Goal: Communication & Community: Connect with others

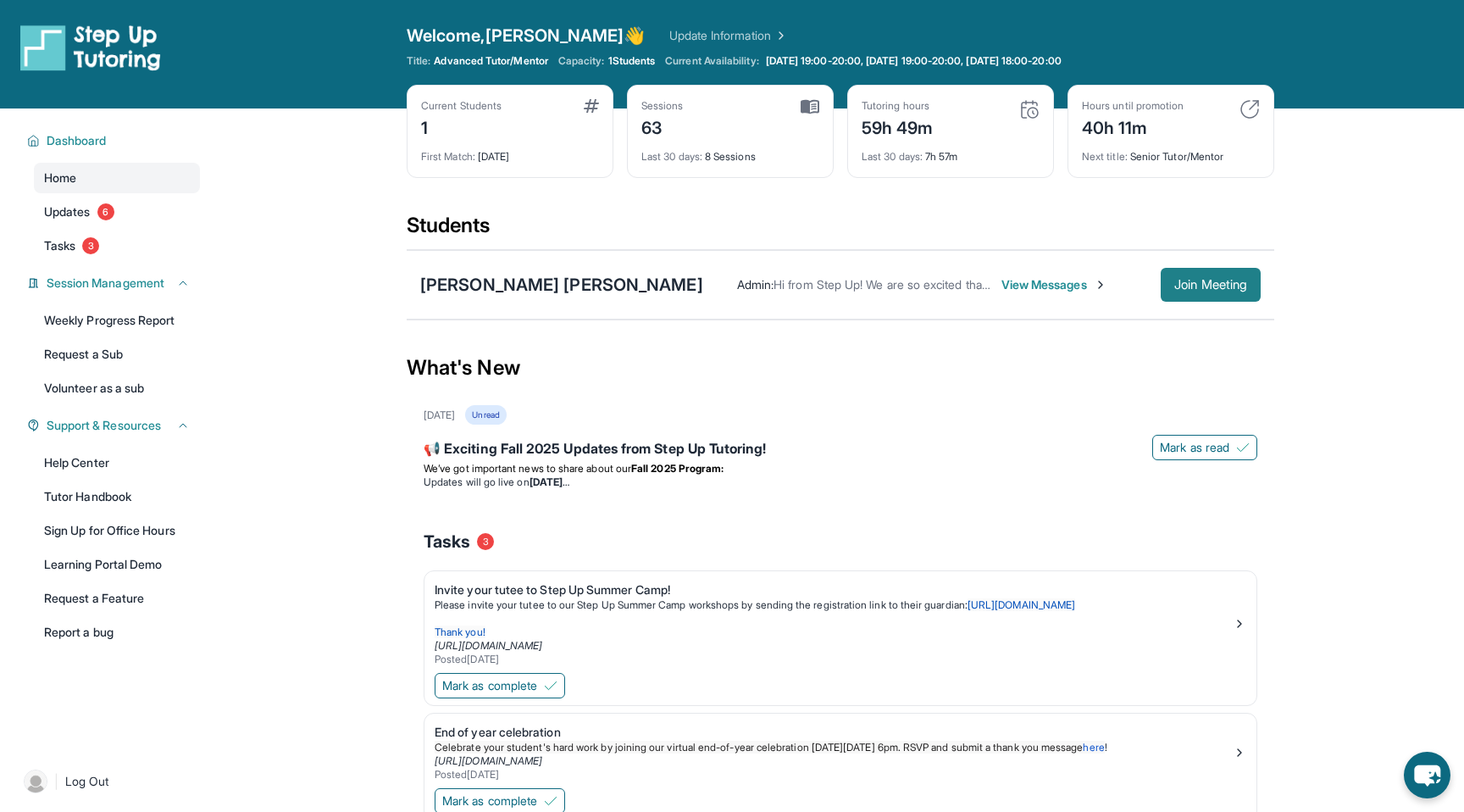
click at [1219, 290] on span "Join Meeting" at bounding box center [1210, 284] width 73 height 10
click at [703, 274] on div "View Messages Join Meeting" at bounding box center [982, 284] width 558 height 34
click at [737, 287] on span "View Messages" at bounding box center [790, 284] width 106 height 17
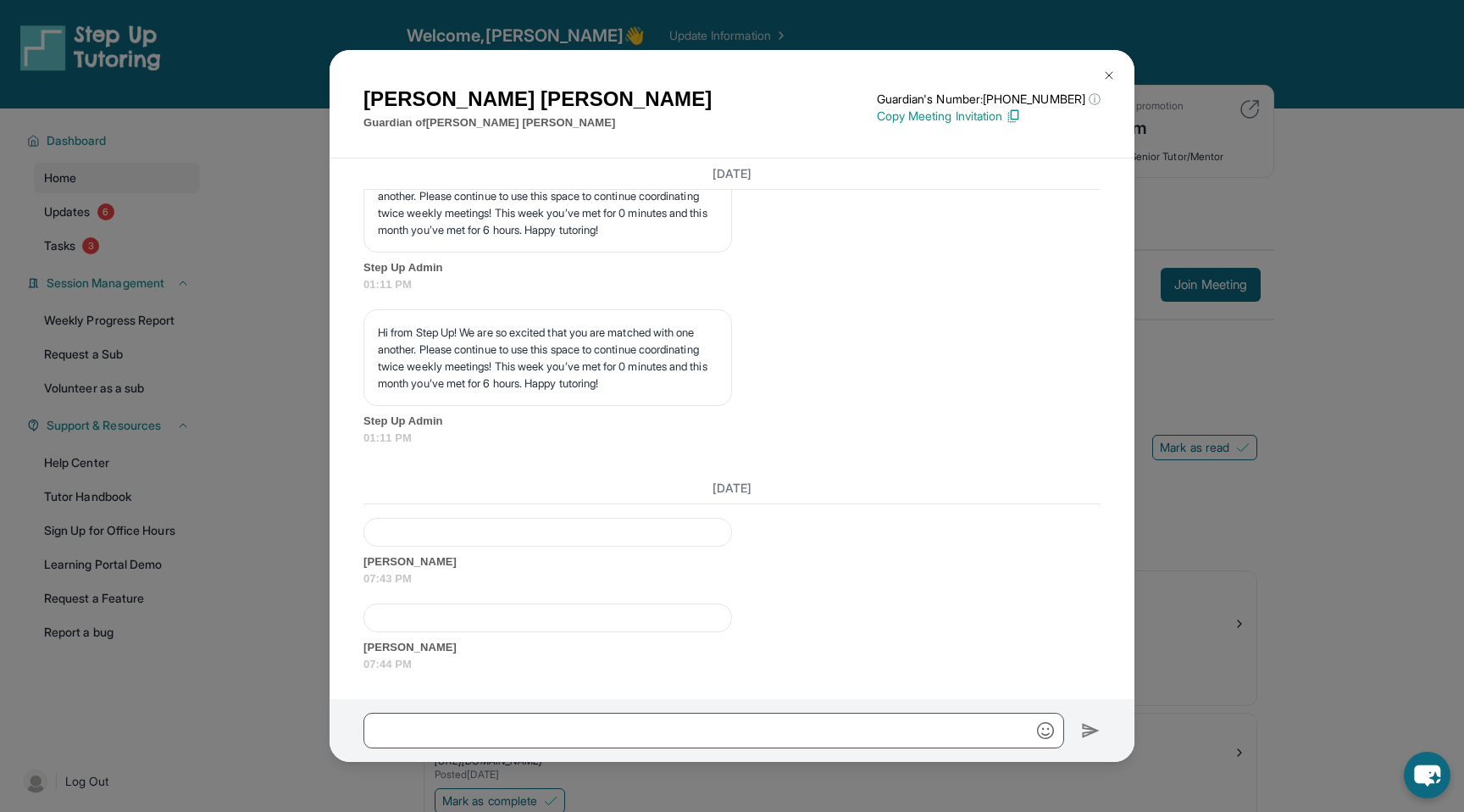
scroll to position [25866, 0]
click at [428, 568] on span "[PERSON_NAME]" at bounding box center [732, 561] width 737 height 17
click at [480, 534] on div at bounding box center [548, 531] width 369 height 29
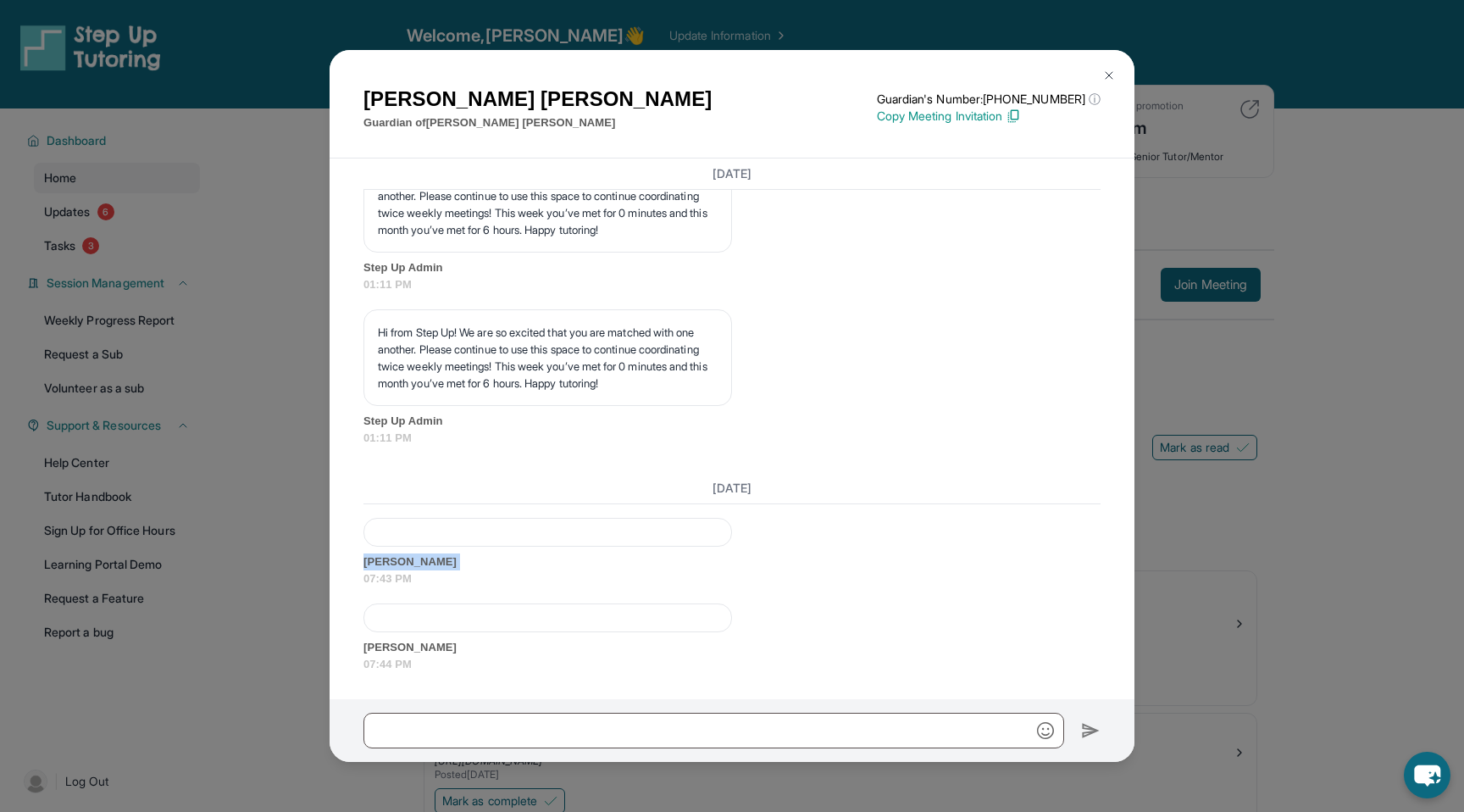
click at [448, 566] on span "[PERSON_NAME]" at bounding box center [732, 561] width 737 height 17
click at [925, 342] on div "Hi from Step Up! We are so excited that you are matched with one another. Pleas…" at bounding box center [732, 378] width 737 height 137
click at [874, 714] on input "text" at bounding box center [714, 731] width 701 height 36
click at [877, 677] on div "[DATE] **New Step Up [PERSON_NAME] Chat**: Hi [PERSON_NAME]! This is the start …" at bounding box center [732, 428] width 805 height 541
click at [1110, 68] on img at bounding box center [1109, 75] width 13 height 13
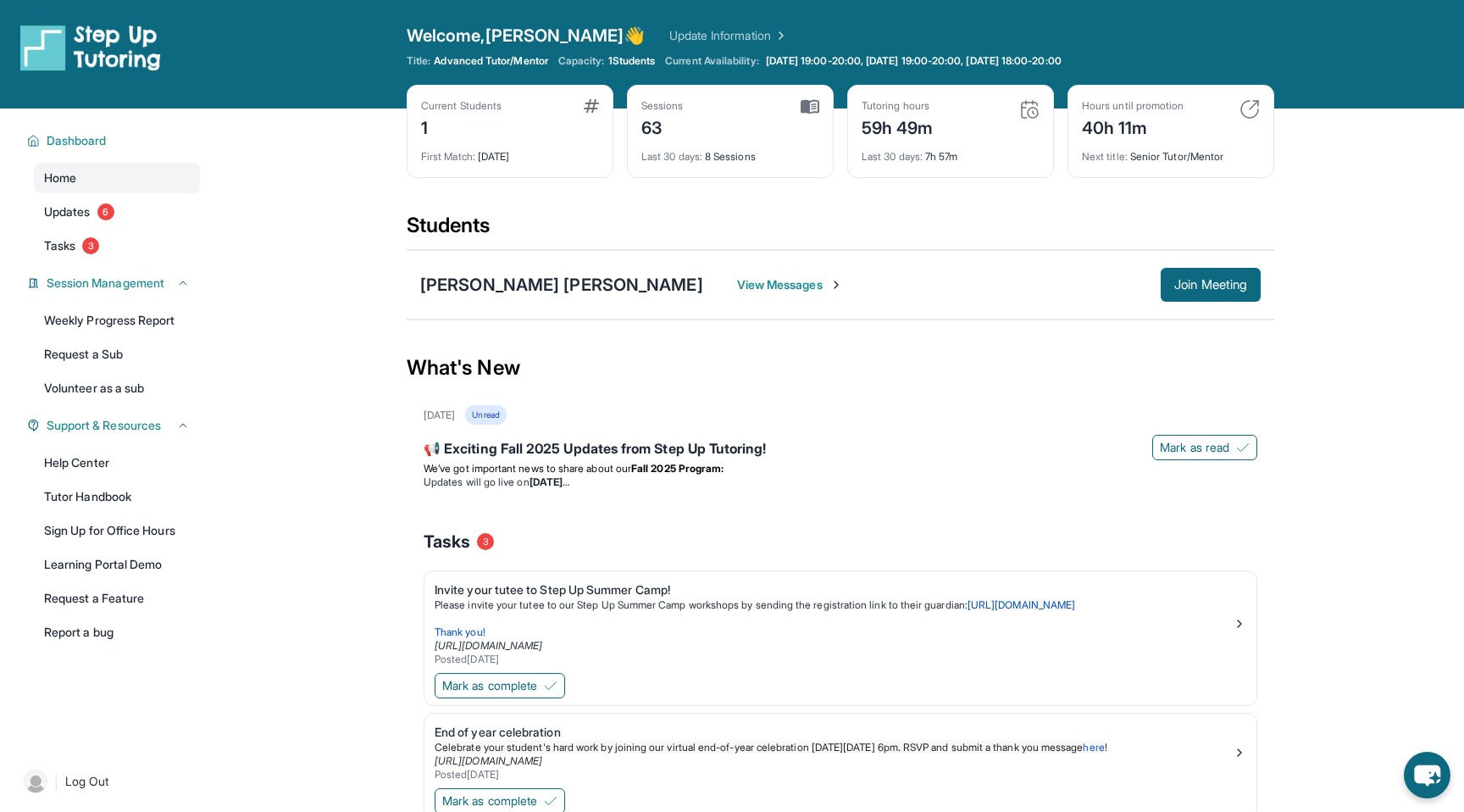
click at [737, 286] on span "View Messages" at bounding box center [790, 284] width 106 height 17
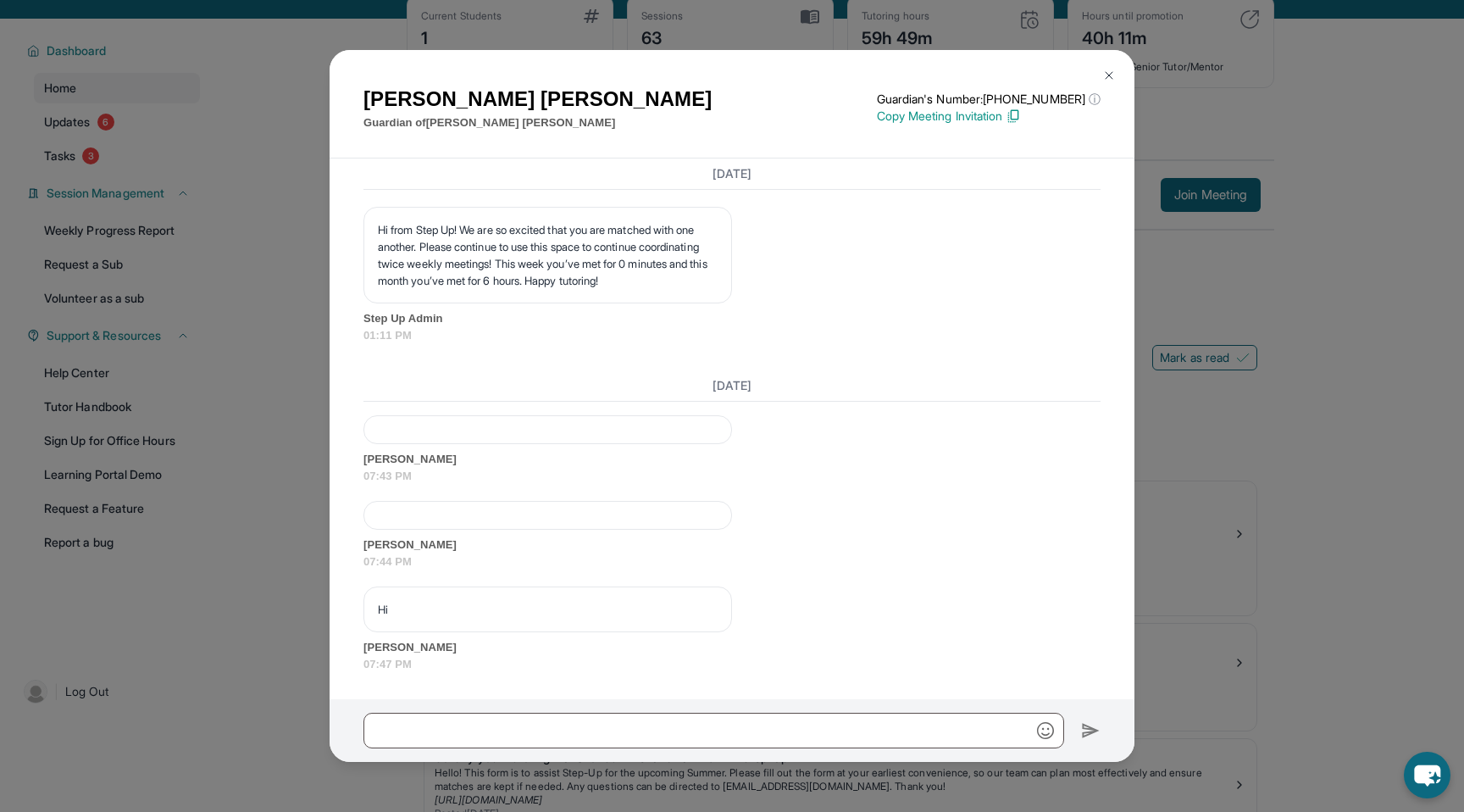
scroll to position [202, 0]
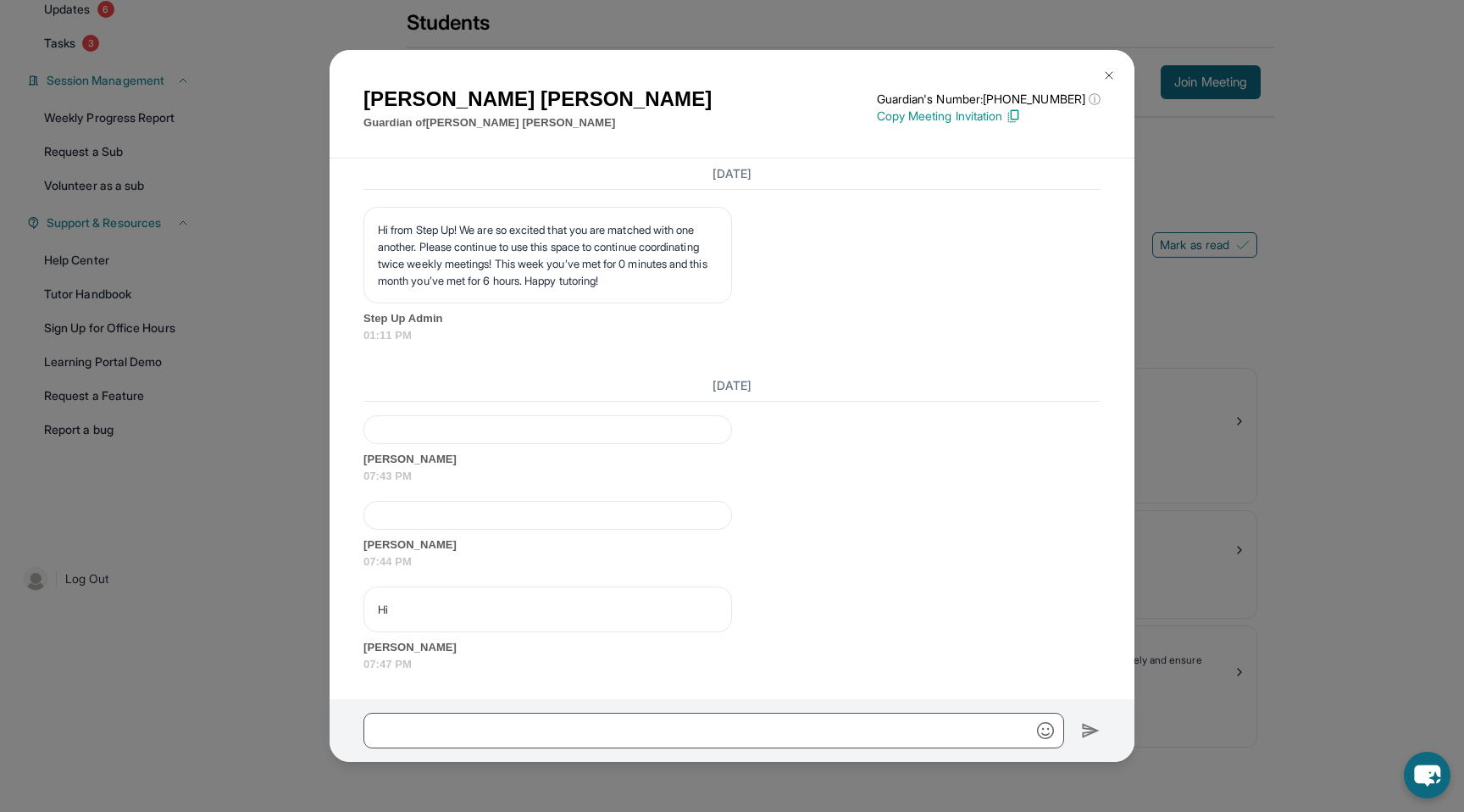
click at [1172, 471] on div "[PERSON_NAME] Guardian of [PERSON_NAME] [PERSON_NAME] Guardian's Number: [PHONE…" at bounding box center [732, 406] width 1464 height 812
